Goal: Information Seeking & Learning: Learn about a topic

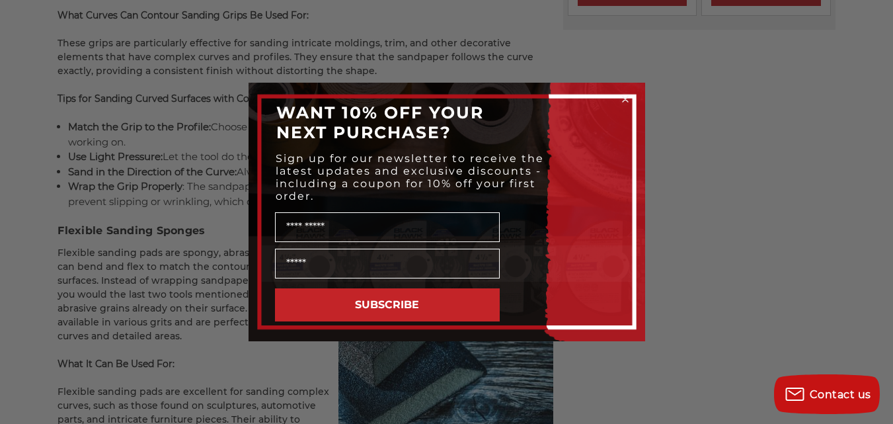
click at [622, 97] on circle "Close dialog" at bounding box center [625, 99] width 13 height 13
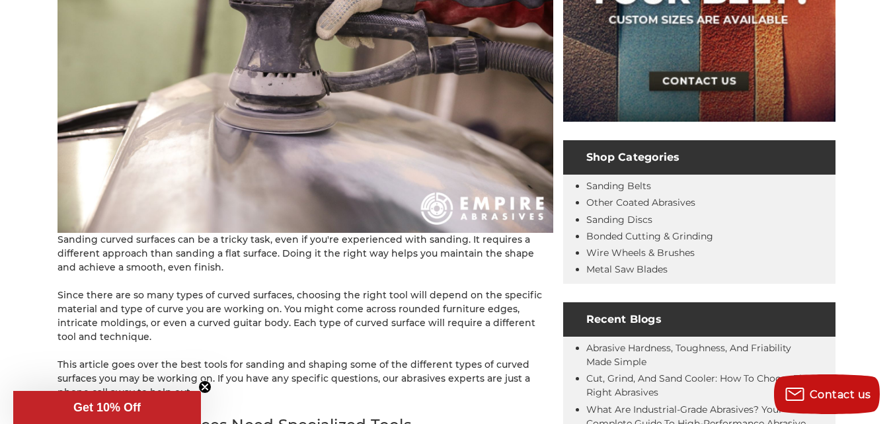
scroll to position [210, 0]
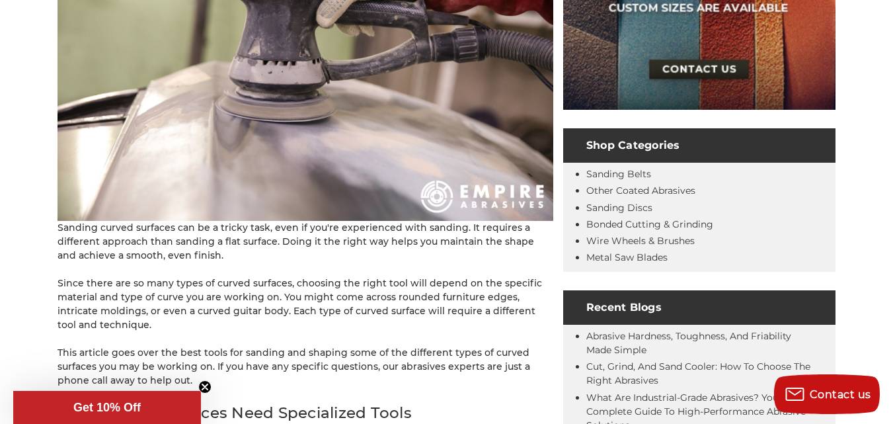
scroll to position [307, 0]
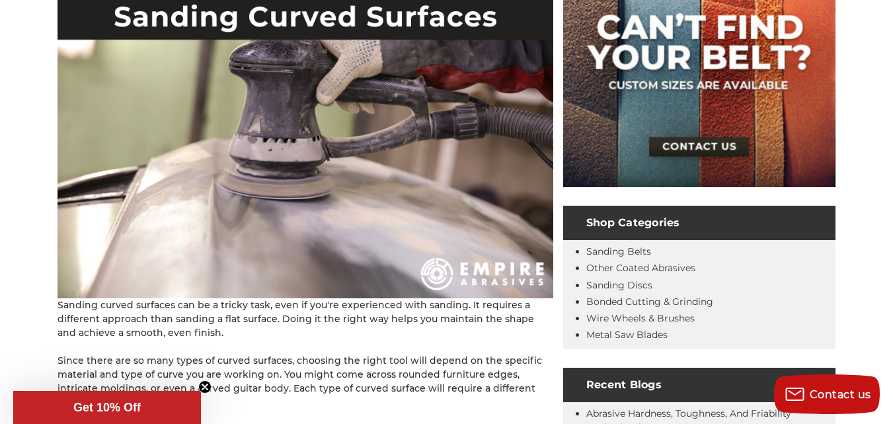
click at [292, 160] on img at bounding box center [306, 133] width 496 height 330
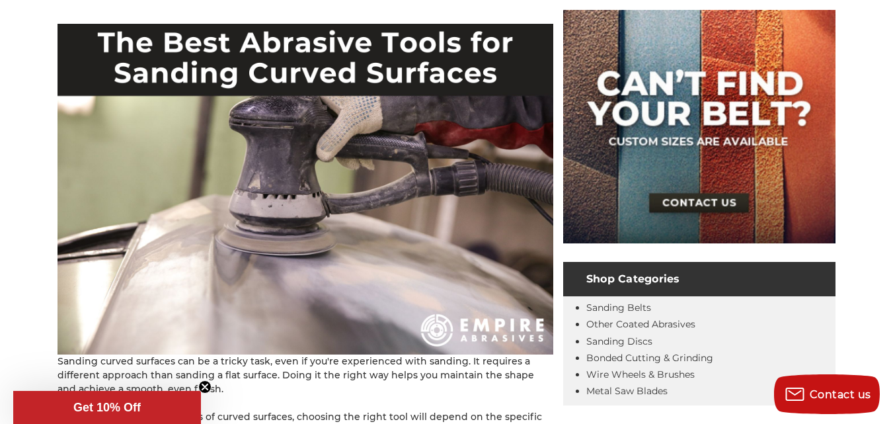
scroll to position [175, 0]
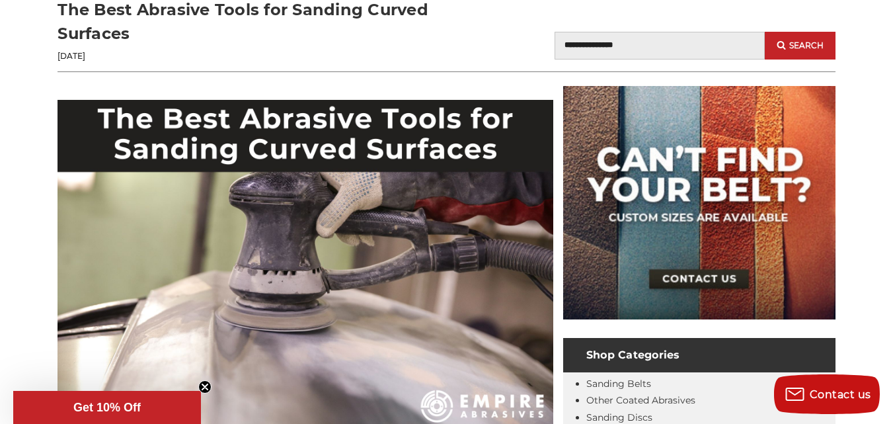
click at [305, 149] on img at bounding box center [306, 265] width 496 height 330
